Goal: Check status

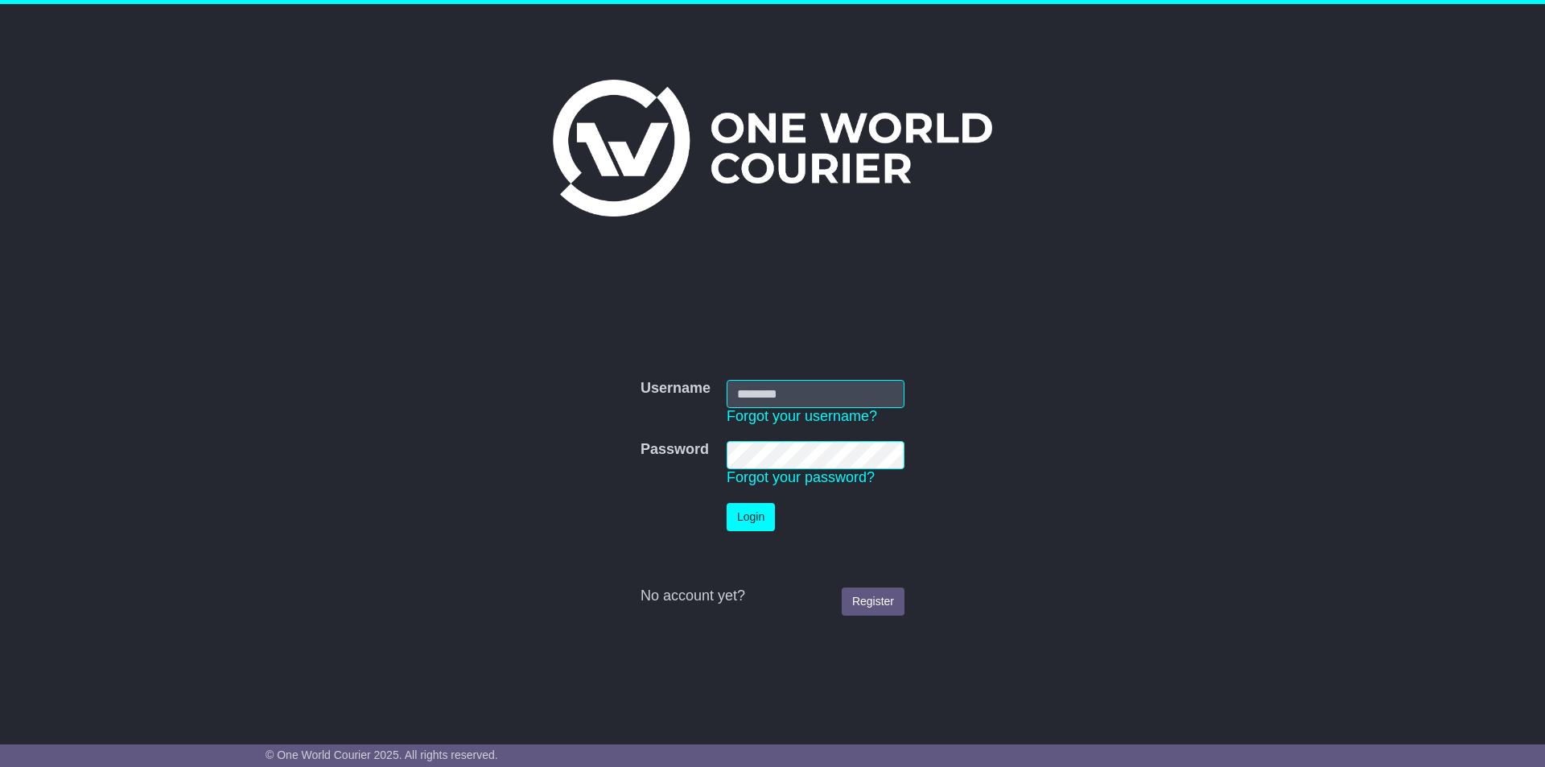
type input "**********"
click at [756, 518] on button "Login" at bounding box center [750, 517] width 48 height 28
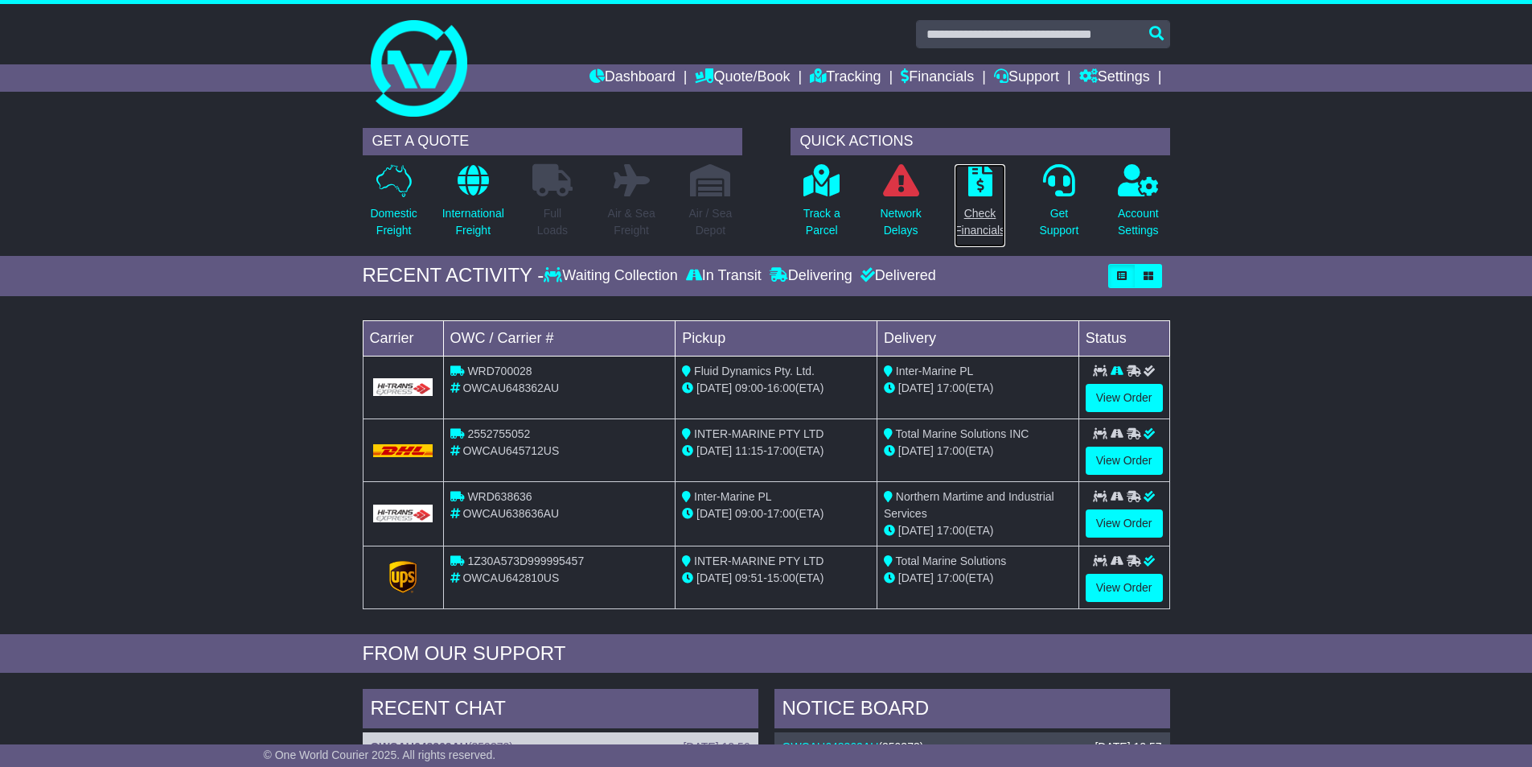
click at [986, 231] on p "Check Financials" at bounding box center [980, 222] width 51 height 34
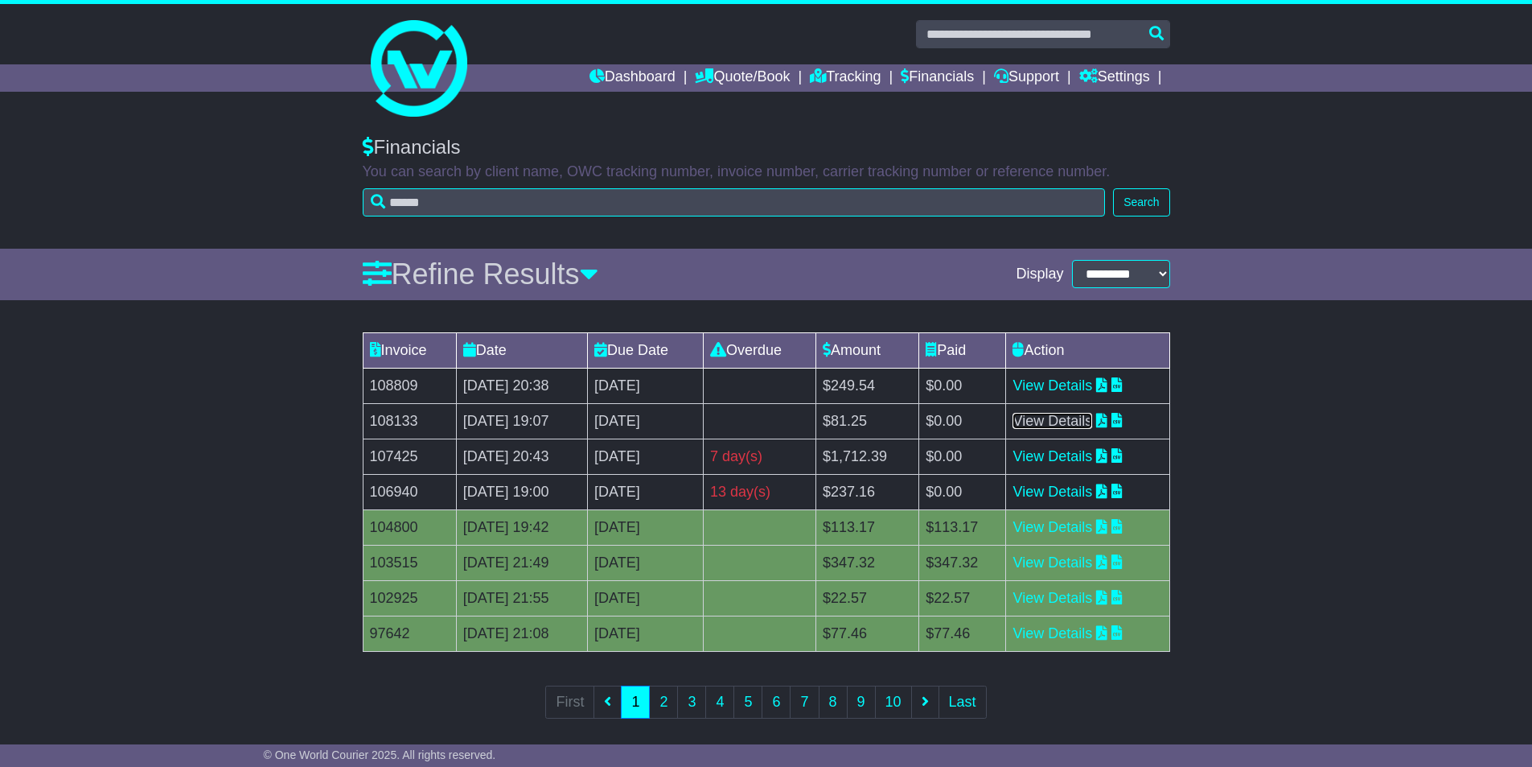
click at [1085, 418] on link "View Details" at bounding box center [1053, 421] width 80 height 16
